Goal: Go to known website: Access a specific website the user already knows

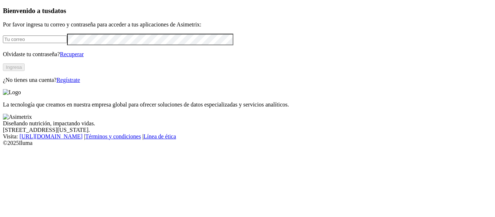
type input "[PERSON_NAME][EMAIL_ADDRESS][PERSON_NAME][DOMAIN_NAME]"
click at [25, 71] on button "Ingresa" at bounding box center [14, 67] width 22 height 8
